Goal: Communication & Community: Participate in discussion

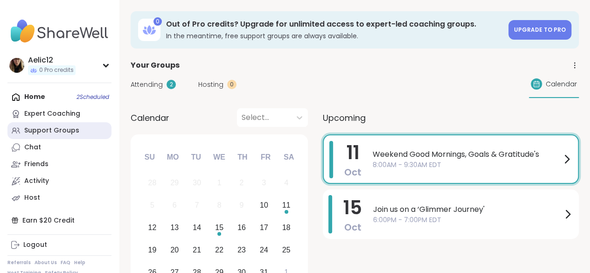
click at [65, 133] on div "Support Groups" at bounding box center [51, 130] width 55 height 9
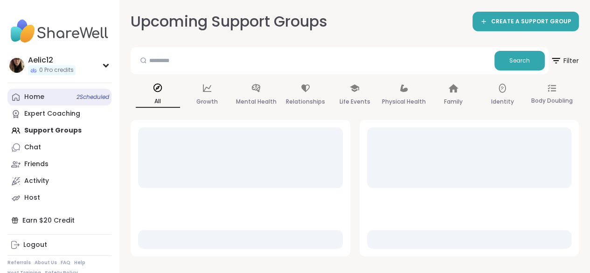
click at [81, 103] on link "Home 2 Scheduled" at bounding box center [59, 97] width 104 height 17
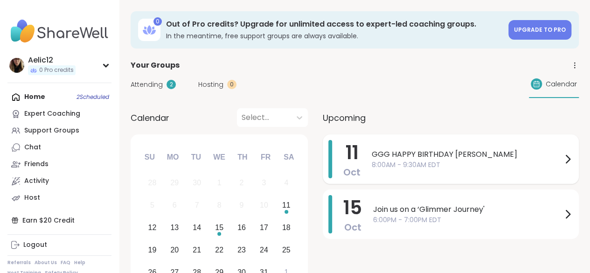
click at [452, 169] on div "GGG HAPPY BIRTHDAY [PERSON_NAME] 8:00AM - 9:30AM EDT" at bounding box center [472, 159] width 201 height 38
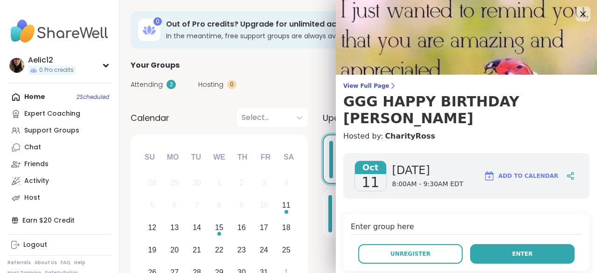
click at [486, 244] on button "Enter" at bounding box center [522, 254] width 104 height 20
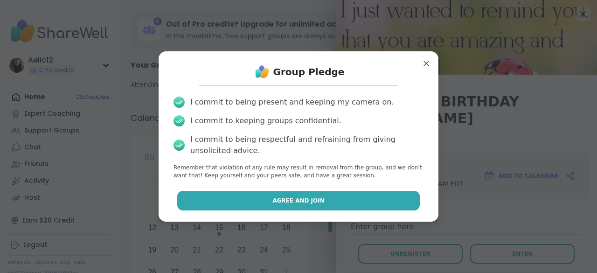
click at [403, 200] on button "Agree and Join" at bounding box center [298, 201] width 243 height 20
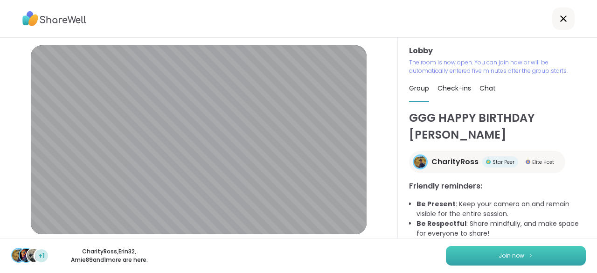
click at [499, 251] on span "Join now" at bounding box center [512, 255] width 26 height 8
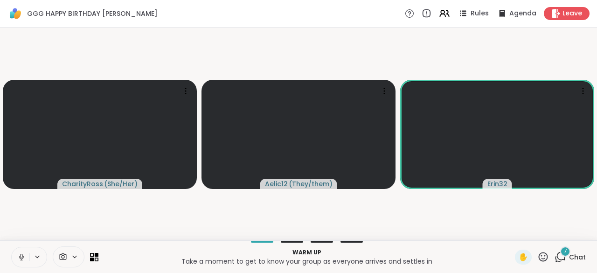
click at [21, 256] on icon at bounding box center [21, 257] width 8 height 8
click at [570, 256] on span "Chat" at bounding box center [577, 256] width 17 height 9
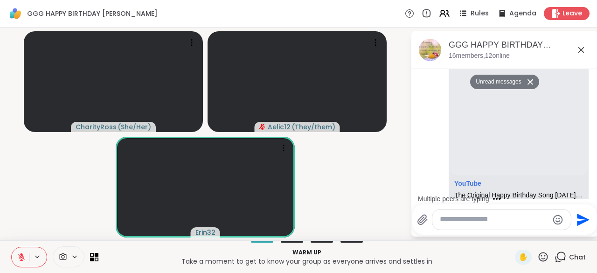
scroll to position [478, 0]
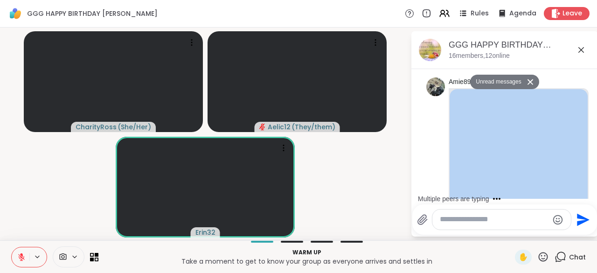
drag, startPoint x: 593, startPoint y: 158, endPoint x: 593, endPoint y: 145, distance: 13.5
click at [589, 145] on html "GGG HAPPY BIRTHDAY [PERSON_NAME] Rules Agenda Leave CharityRoss ( She/Her ) Ael…" at bounding box center [298, 136] width 597 height 273
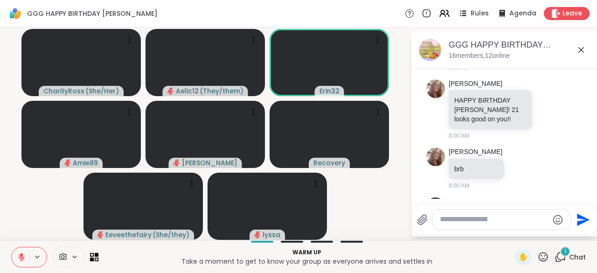
scroll to position [874, 0]
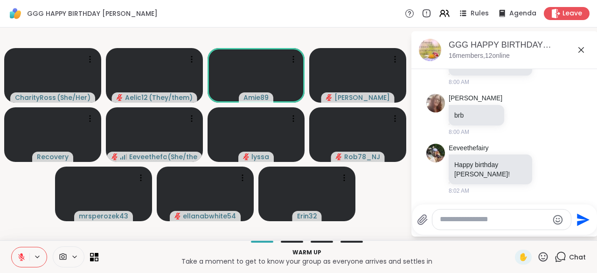
click at [537, 256] on icon at bounding box center [543, 257] width 12 height 12
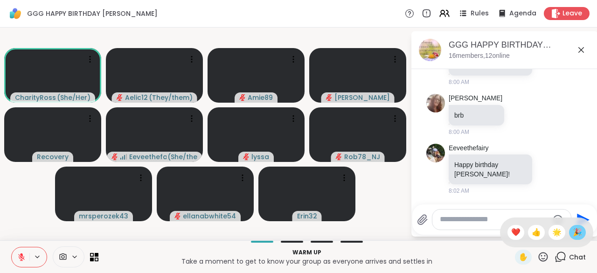
click at [573, 235] on span "🎉" at bounding box center [577, 232] width 9 height 11
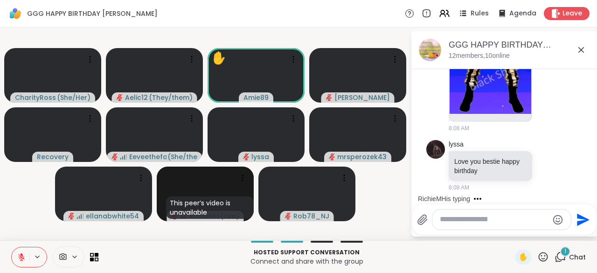
scroll to position [1785, 0]
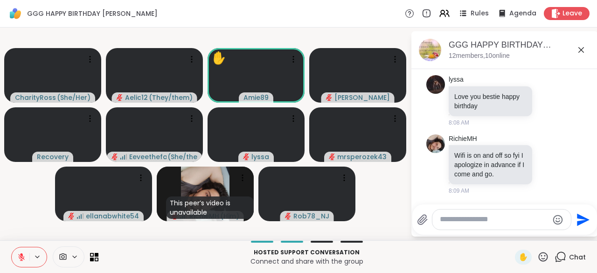
click at [18, 250] on button at bounding box center [21, 257] width 18 height 20
click at [21, 254] on icon at bounding box center [21, 257] width 8 height 8
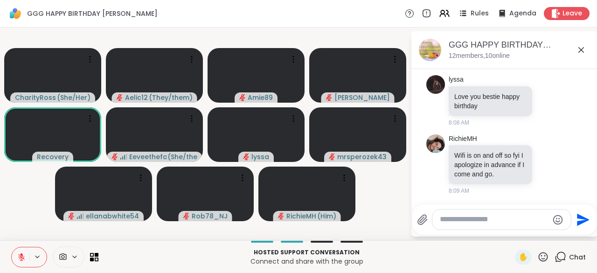
scroll to position [1844, 0]
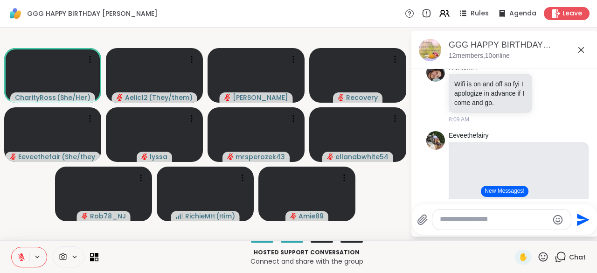
click at [21, 254] on icon at bounding box center [21, 255] width 3 height 4
click at [21, 254] on icon at bounding box center [21, 257] width 8 height 8
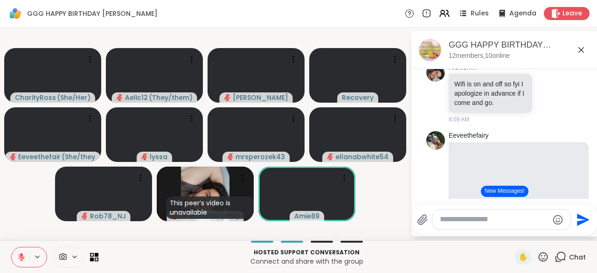
click at [21, 254] on icon at bounding box center [21, 255] width 3 height 4
click at [21, 254] on icon at bounding box center [21, 257] width 8 height 8
